Goal: Contribute content

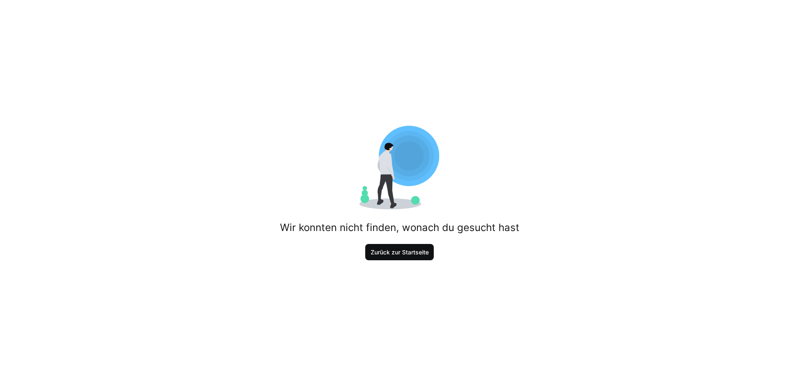
click at [413, 249] on span "Zurück zur Startseite" at bounding box center [399, 252] width 61 height 8
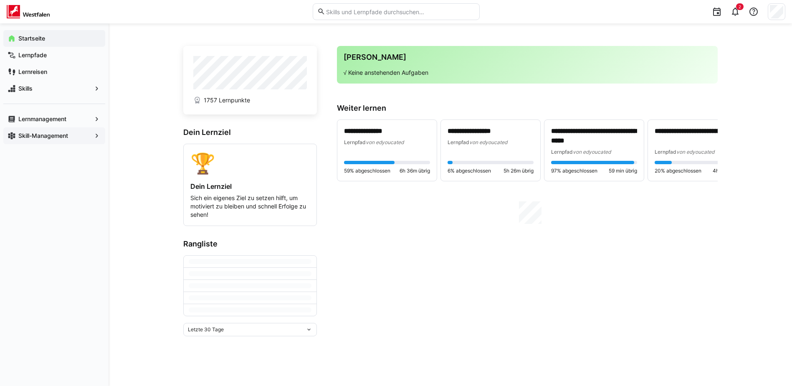
click at [0, 0] on app-navigation-label "Skill-Management" at bounding box center [0, 0] width 0 height 0
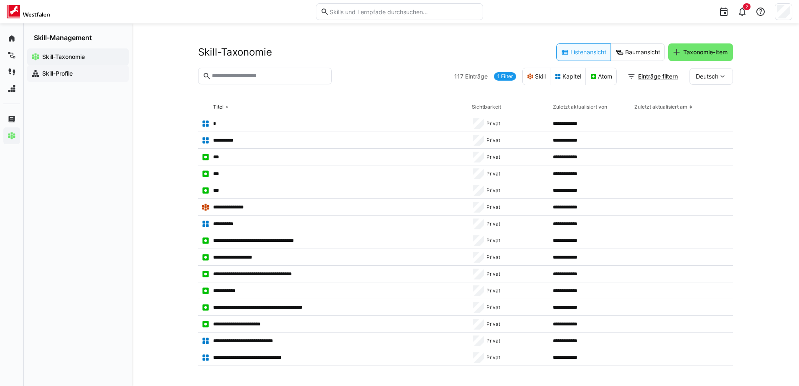
click at [0, 0] on app-navigation-label "Skill-Profile" at bounding box center [0, 0] width 0 height 0
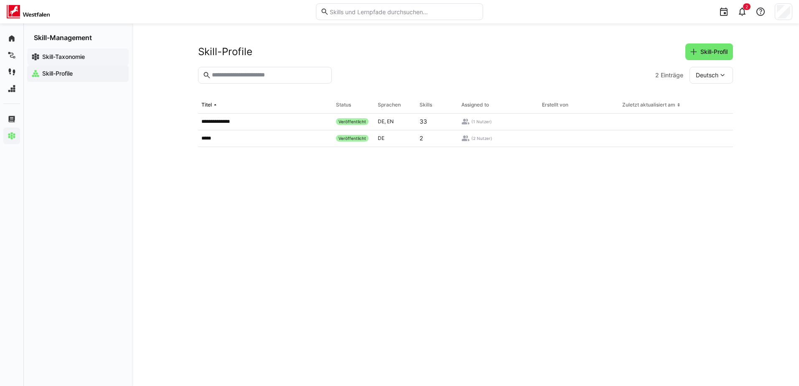
click at [0, 0] on app-navigation-label "Skill-Taxonomie" at bounding box center [0, 0] width 0 height 0
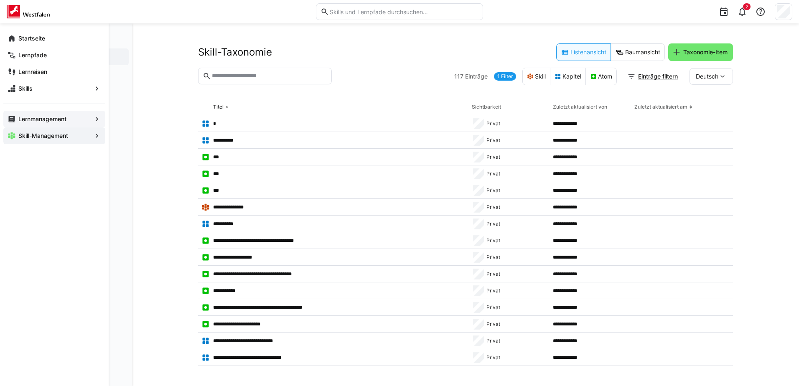
click at [0, 0] on app-navigation-label "Lernmanagement" at bounding box center [0, 0] width 0 height 0
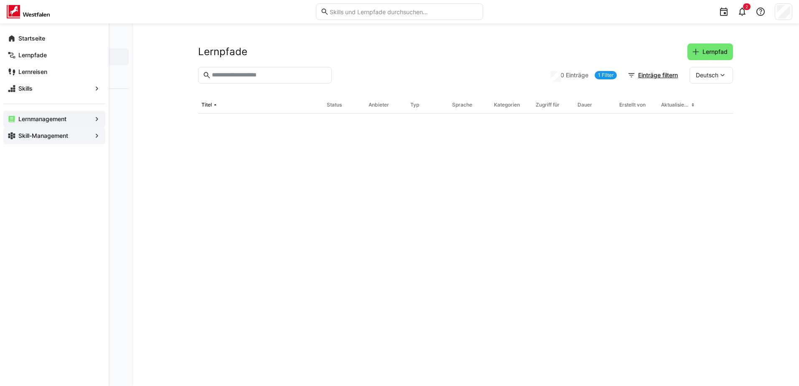
click at [15, 123] on eds-icon at bounding box center [12, 119] width 8 height 8
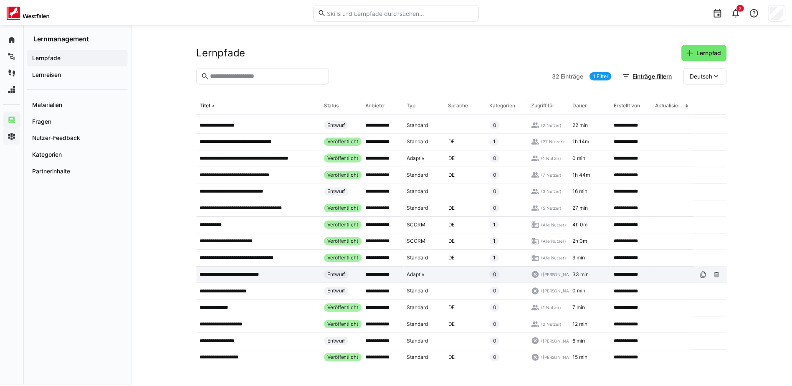
scroll to position [251, 0]
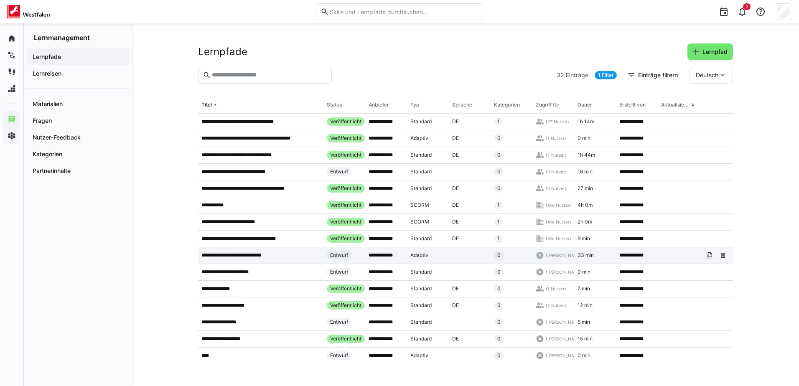
click at [225, 253] on p "**********" at bounding box center [237, 255] width 73 height 7
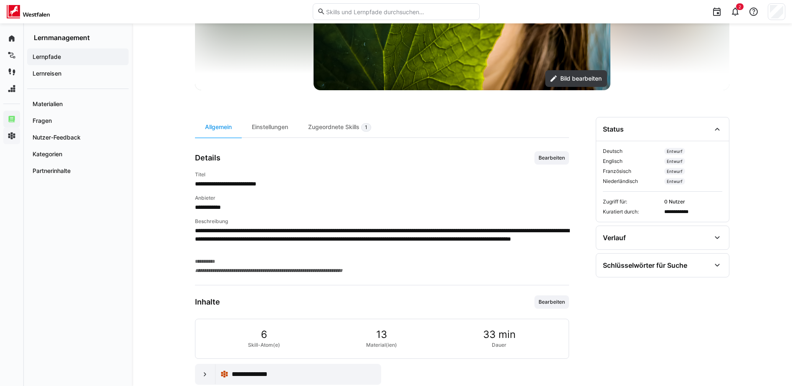
scroll to position [186, 0]
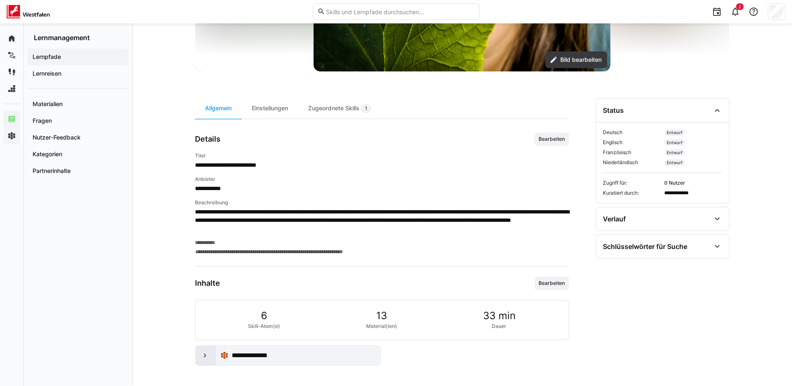
click at [202, 353] on eds-icon at bounding box center [205, 355] width 8 height 8
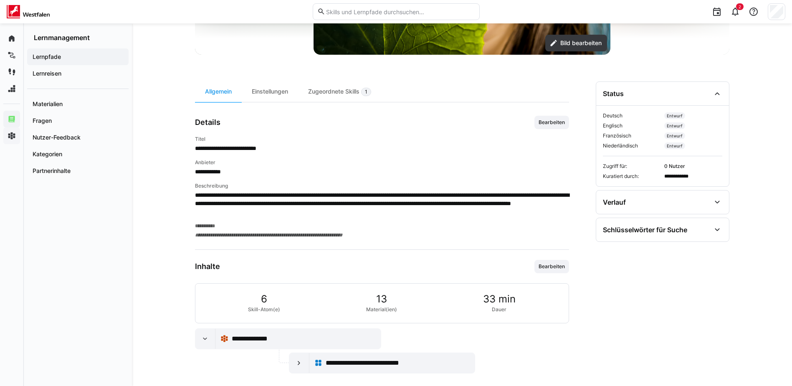
scroll to position [210, 0]
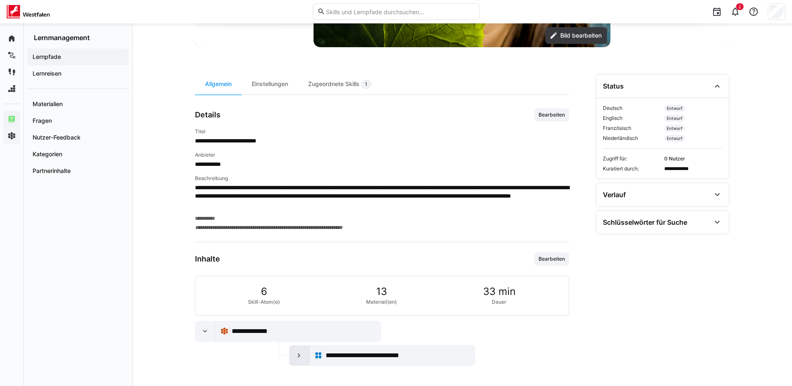
click at [302, 358] on eds-icon at bounding box center [299, 355] width 8 height 8
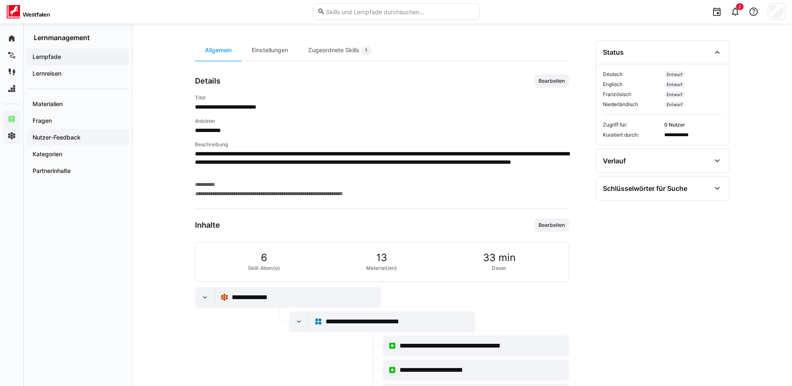
scroll to position [188, 0]
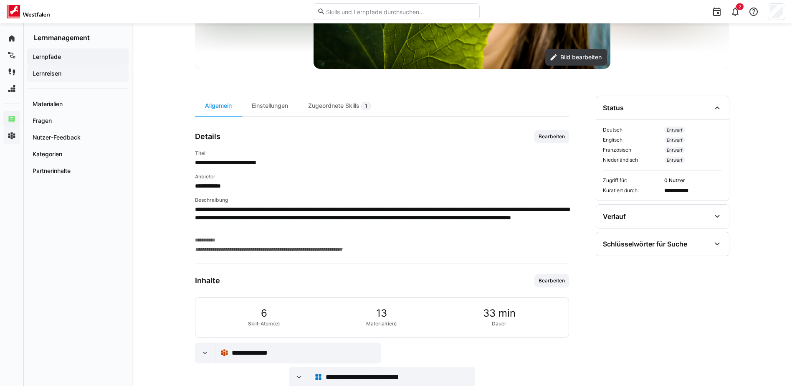
click at [0, 0] on app-navigation-label "Lernreisen" at bounding box center [0, 0] width 0 height 0
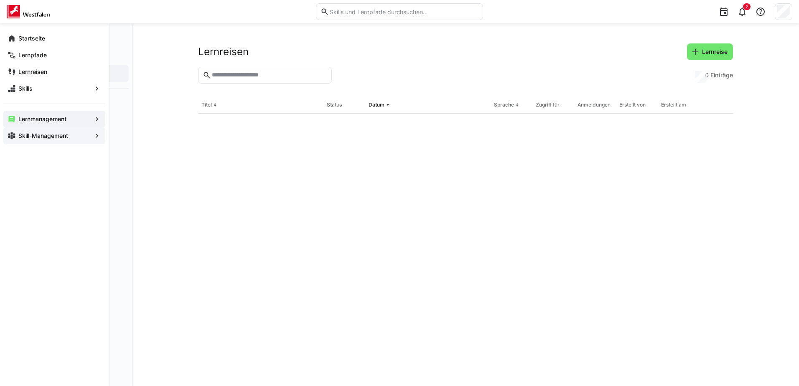
click at [43, 132] on span "Skill-Management" at bounding box center [54, 136] width 74 height 8
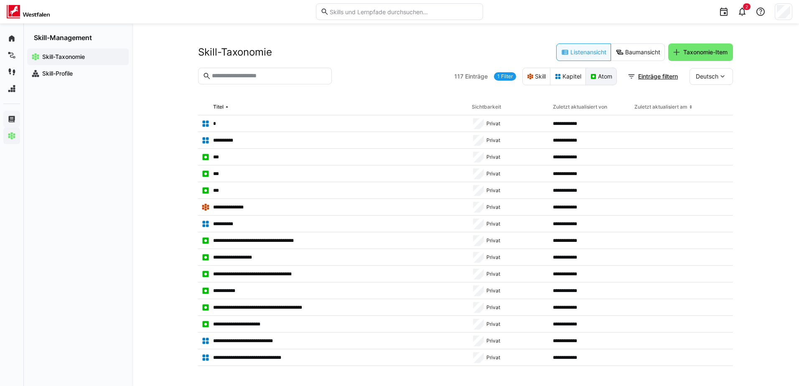
click at [591, 74] on eds-icon at bounding box center [593, 76] width 7 height 7
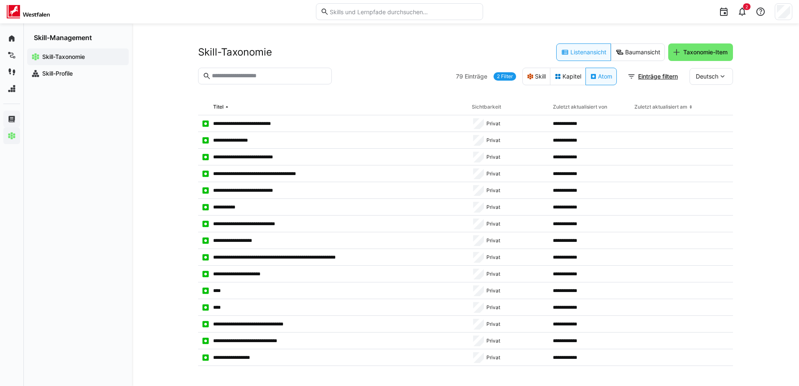
scroll to position [710, 0]
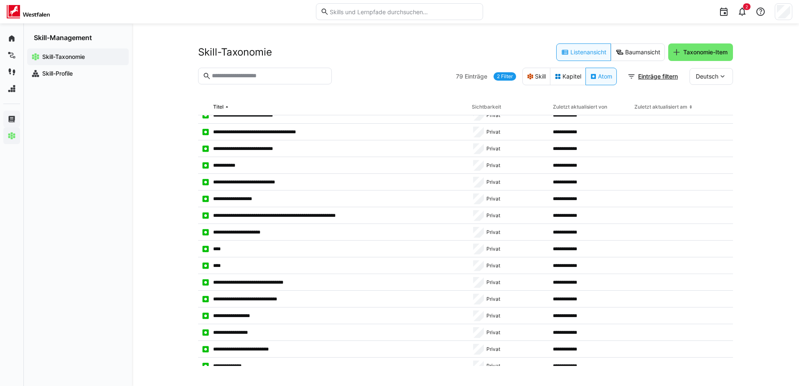
click at [279, 71] on eds-input at bounding box center [265, 76] width 134 height 17
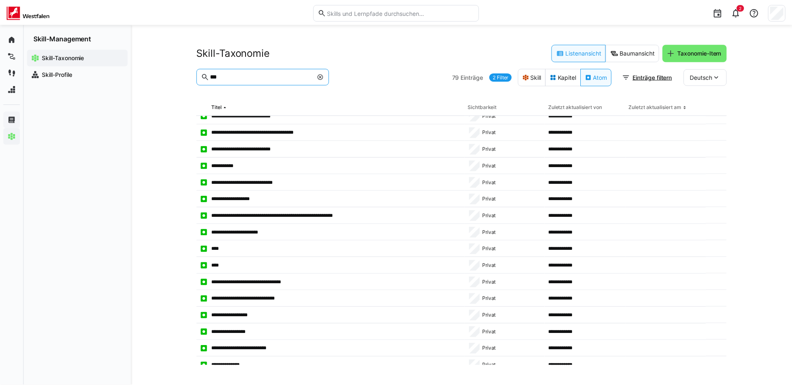
scroll to position [0, 0]
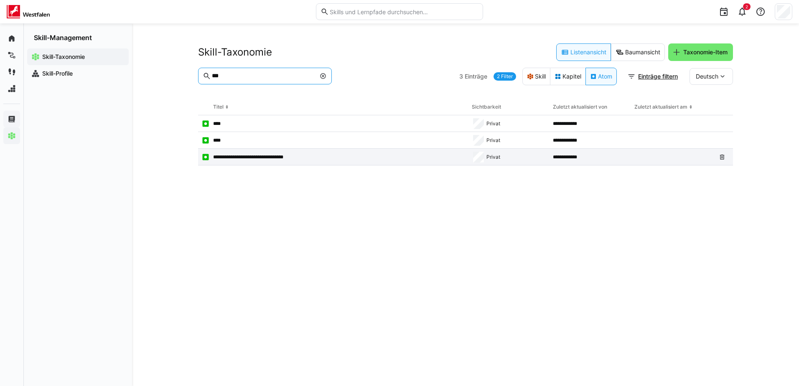
type input "***"
click at [266, 159] on p "**********" at bounding box center [256, 157] width 86 height 7
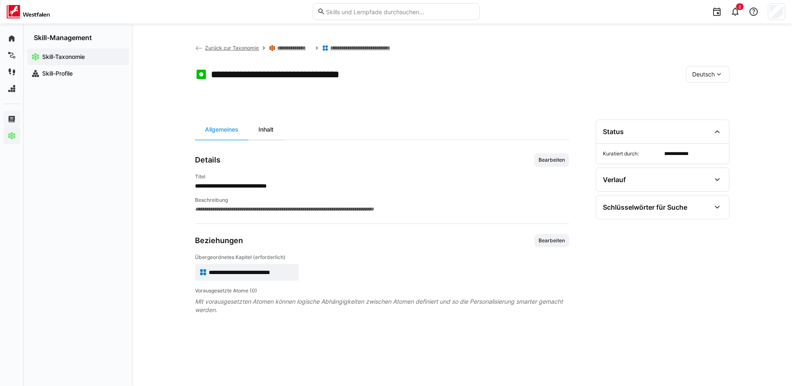
click at [271, 132] on div "Inhalt" at bounding box center [266, 129] width 35 height 20
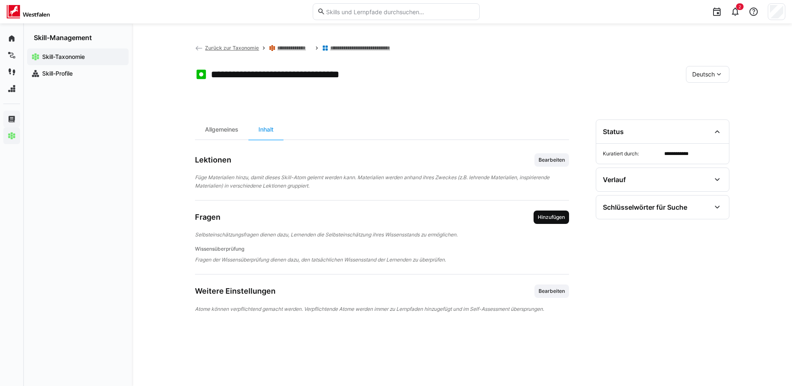
click at [535, 219] on span "Hinzufügen" at bounding box center [552, 217] width 36 height 13
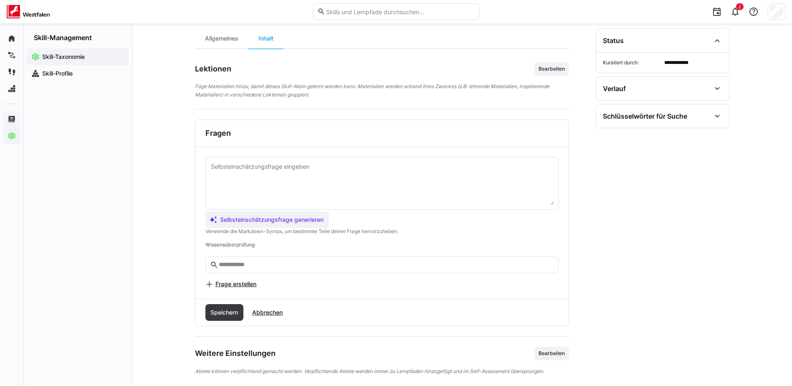
scroll to position [100, 0]
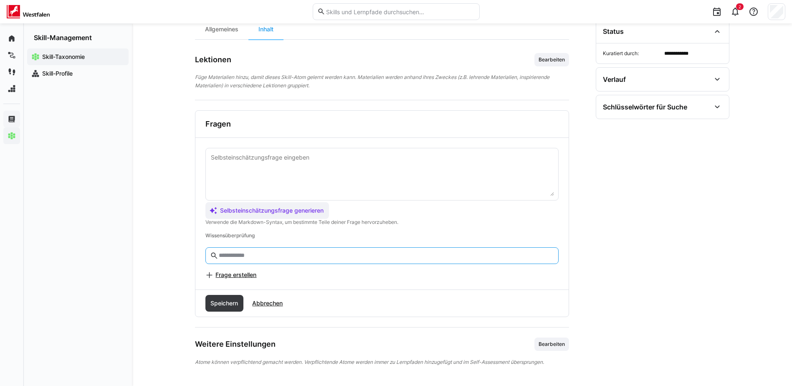
click at [234, 256] on input "text" at bounding box center [386, 256] width 336 height 8
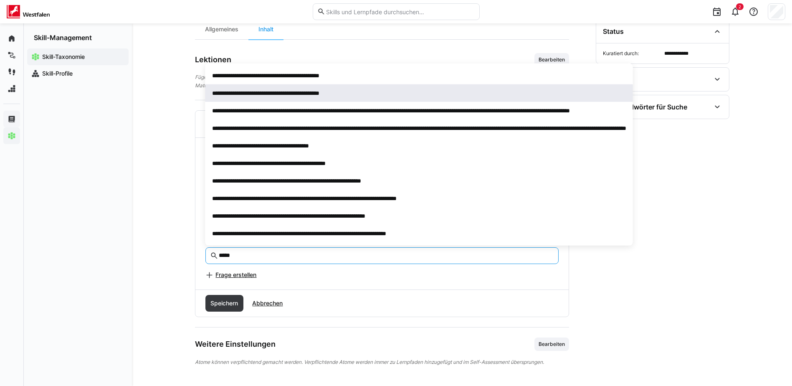
type input "*****"
click at [319, 91] on span "**********" at bounding box center [265, 93] width 107 height 6
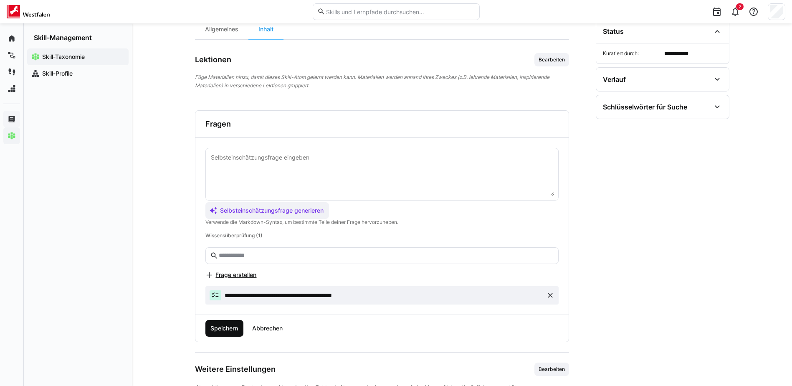
click at [225, 332] on span "Speichern" at bounding box center [224, 328] width 38 height 17
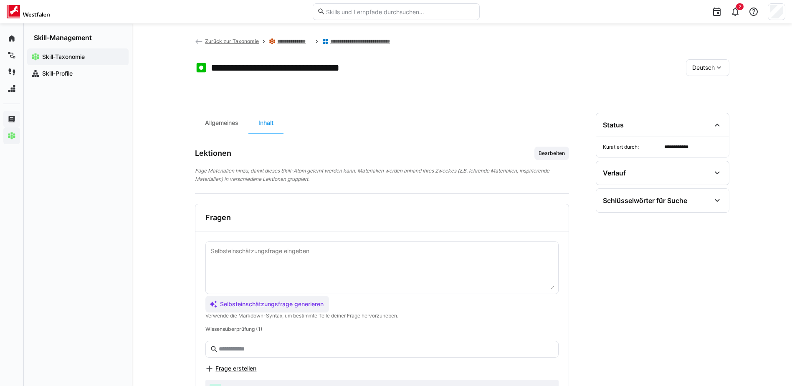
scroll to position [0, 0]
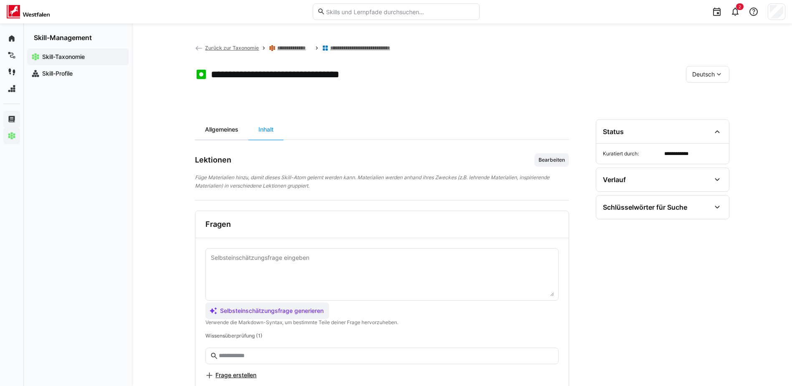
click at [214, 137] on div "Allgemeines" at bounding box center [221, 129] width 53 height 20
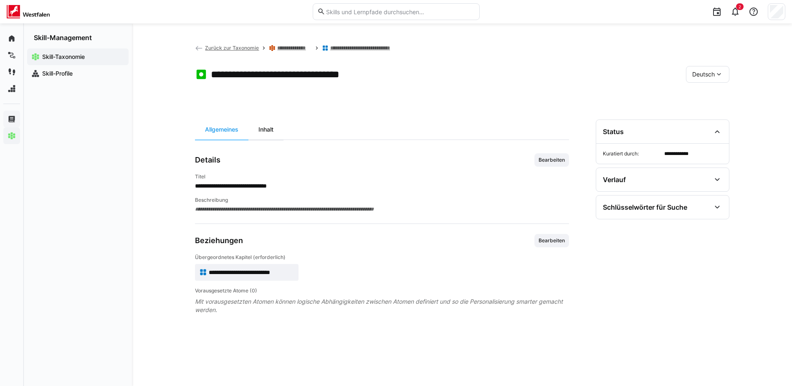
click at [272, 133] on div "Inhalt" at bounding box center [266, 129] width 35 height 20
